Goal: Check status: Check status

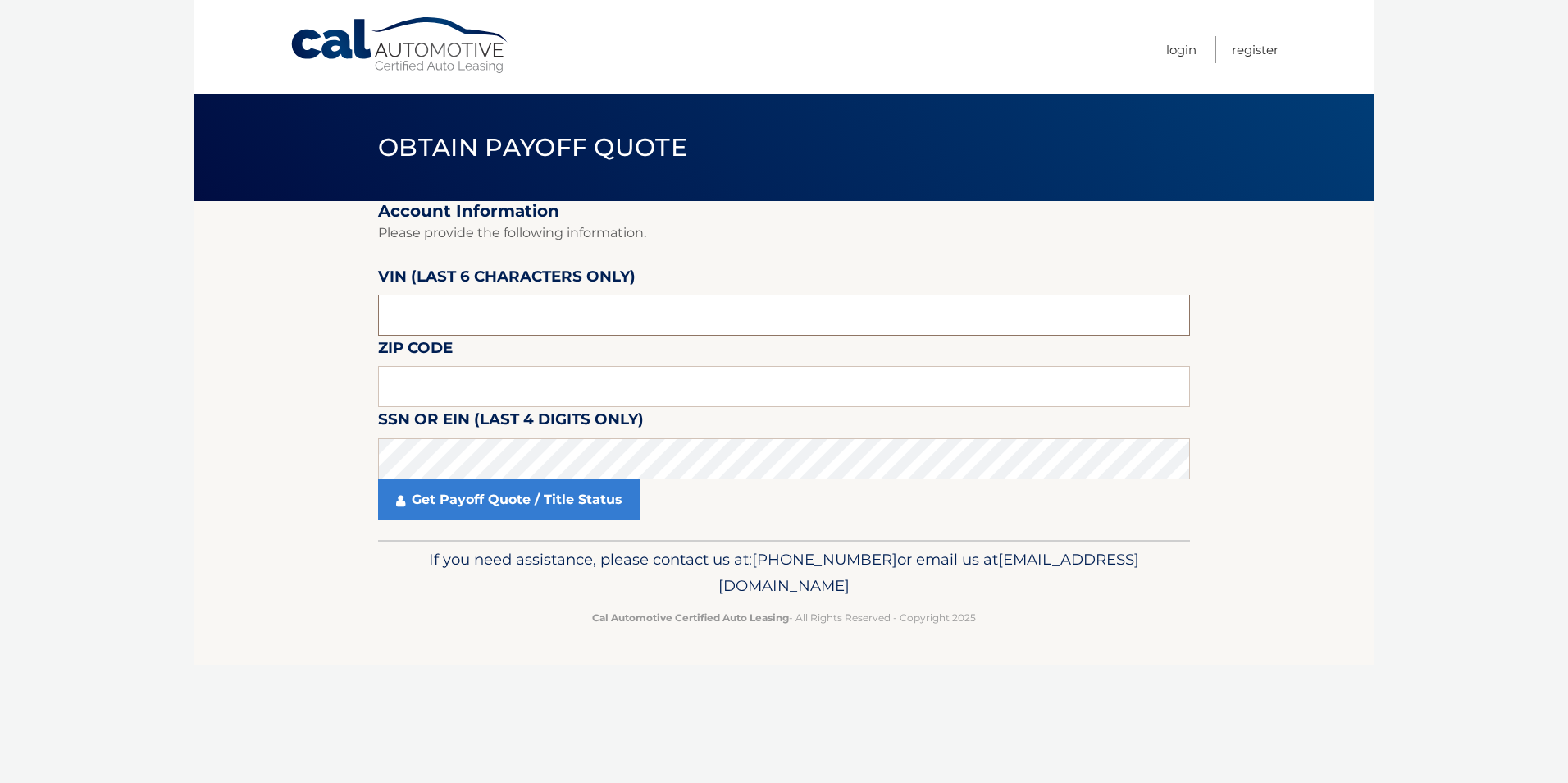
click at [512, 325] on input "text" at bounding box center [784, 315] width 812 height 41
type input "401594"
click at [503, 387] on input "text" at bounding box center [784, 386] width 812 height 41
type input "02171"
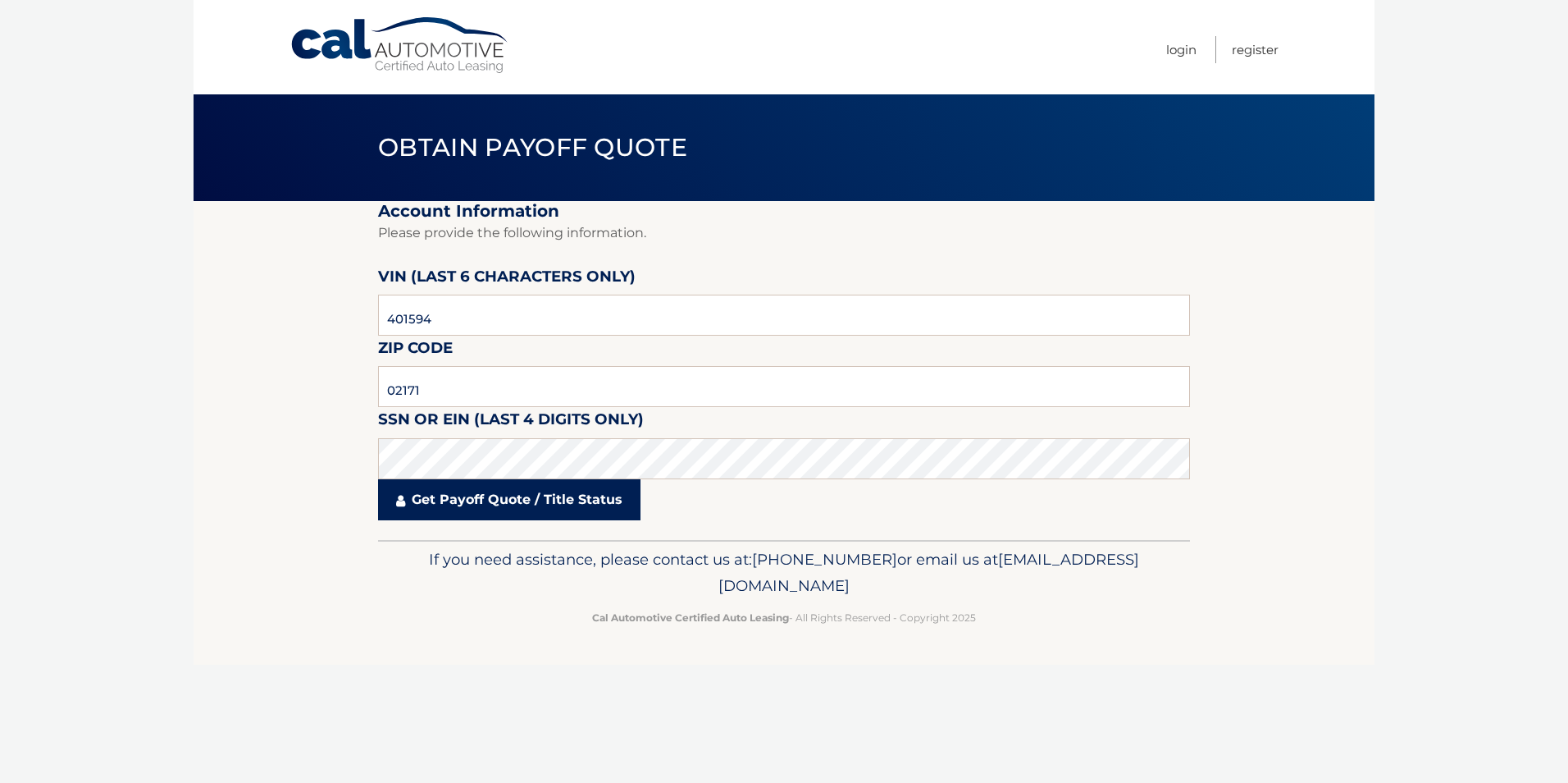
click at [493, 504] on link "Get Payoff Quote / Title Status" at bounding box center [509, 500] width 263 height 41
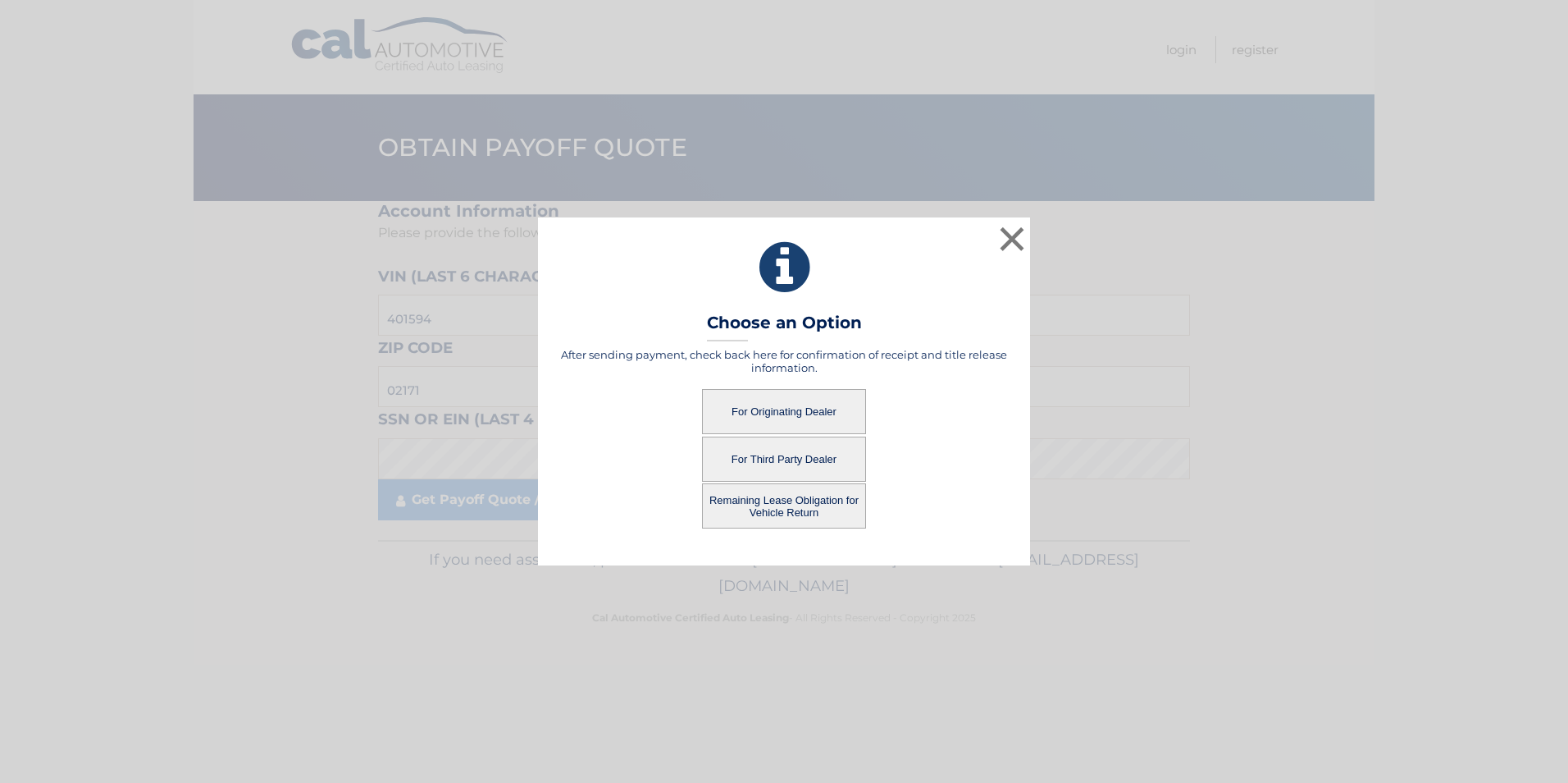
click at [752, 510] on button "Remaining Lease Obligation for Vehicle Return" at bounding box center [784, 506] width 164 height 46
click at [798, 506] on button "Remaining Lease Obligation for Vehicle Return" at bounding box center [784, 506] width 164 height 46
